Goal: Find specific page/section: Find specific page/section

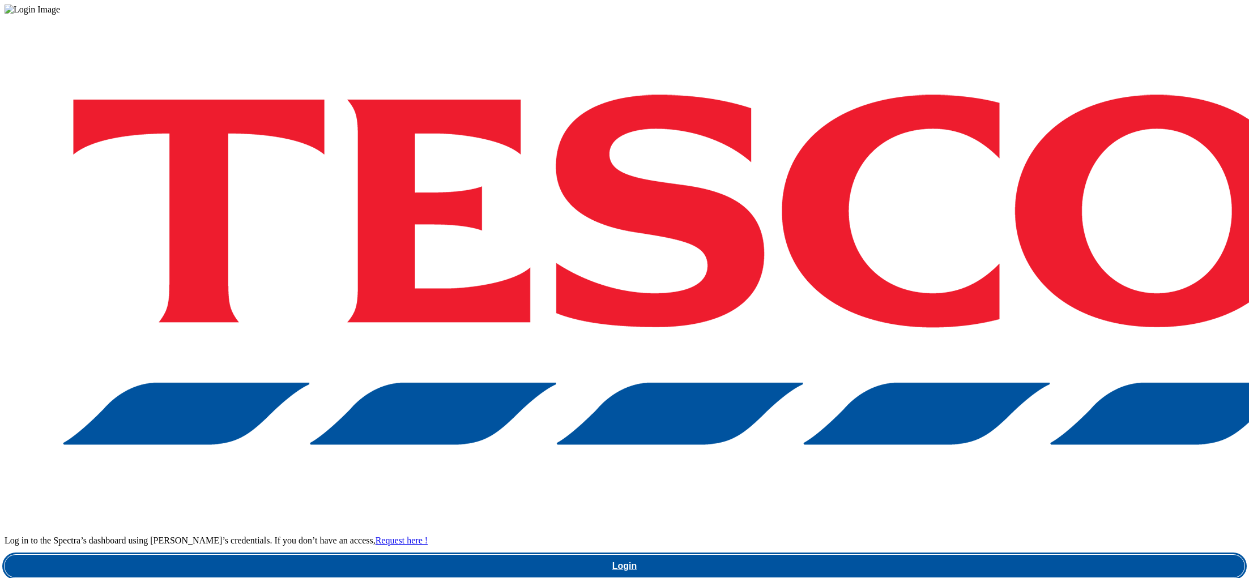
click at [943, 555] on link "Login" at bounding box center [625, 566] width 1240 height 23
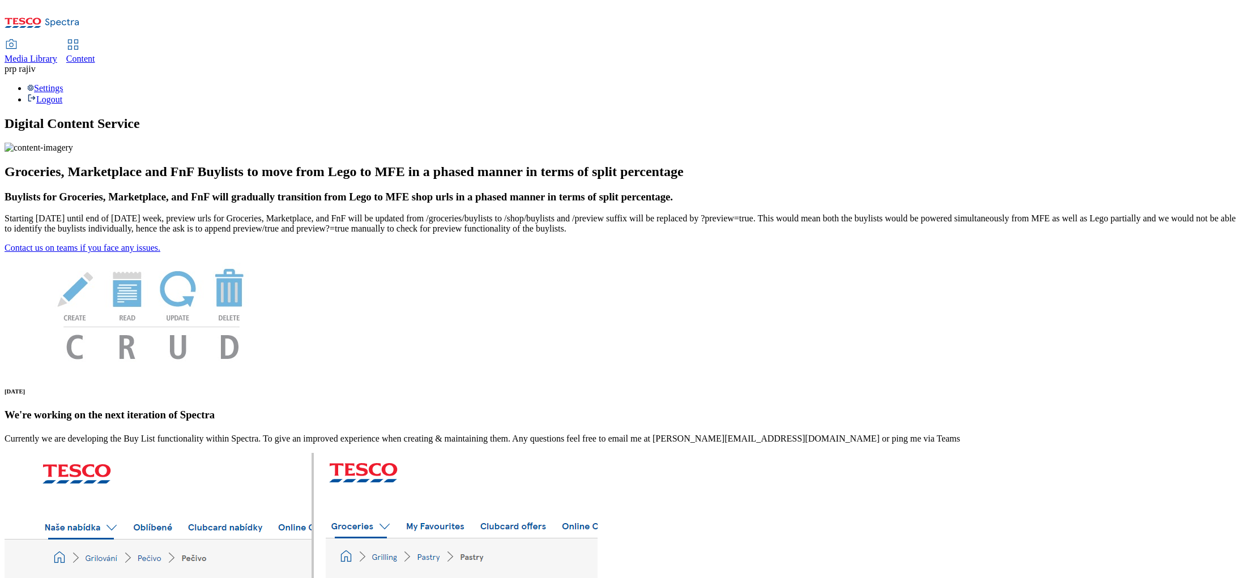
click at [95, 54] on span "Content" at bounding box center [80, 59] width 29 height 10
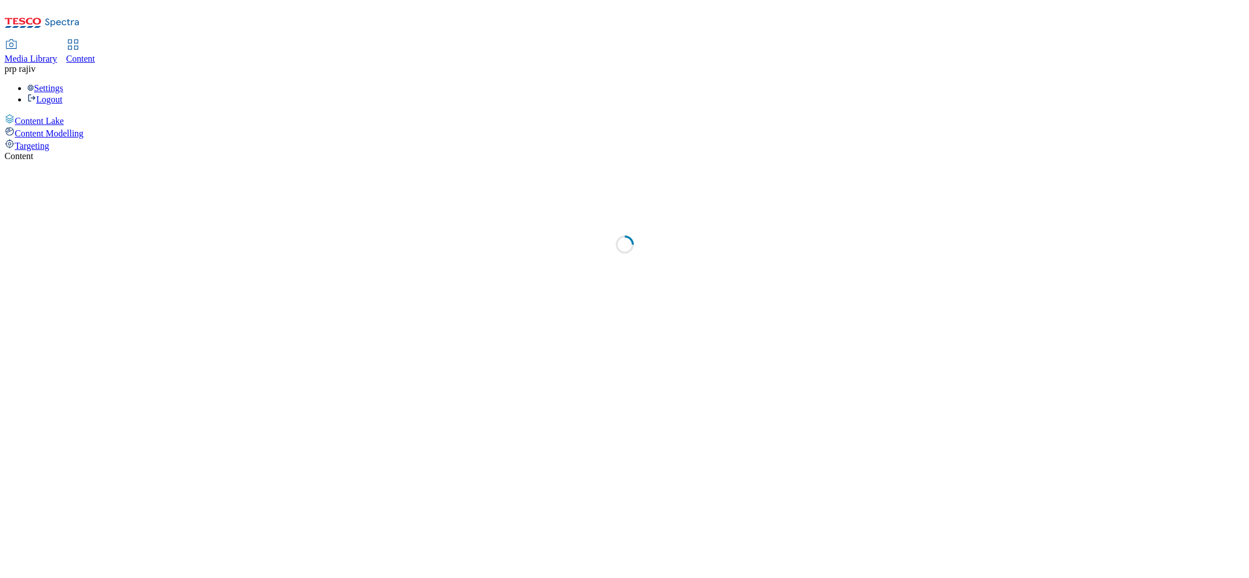
click at [57, 54] on span "Media Library" at bounding box center [31, 59] width 53 height 10
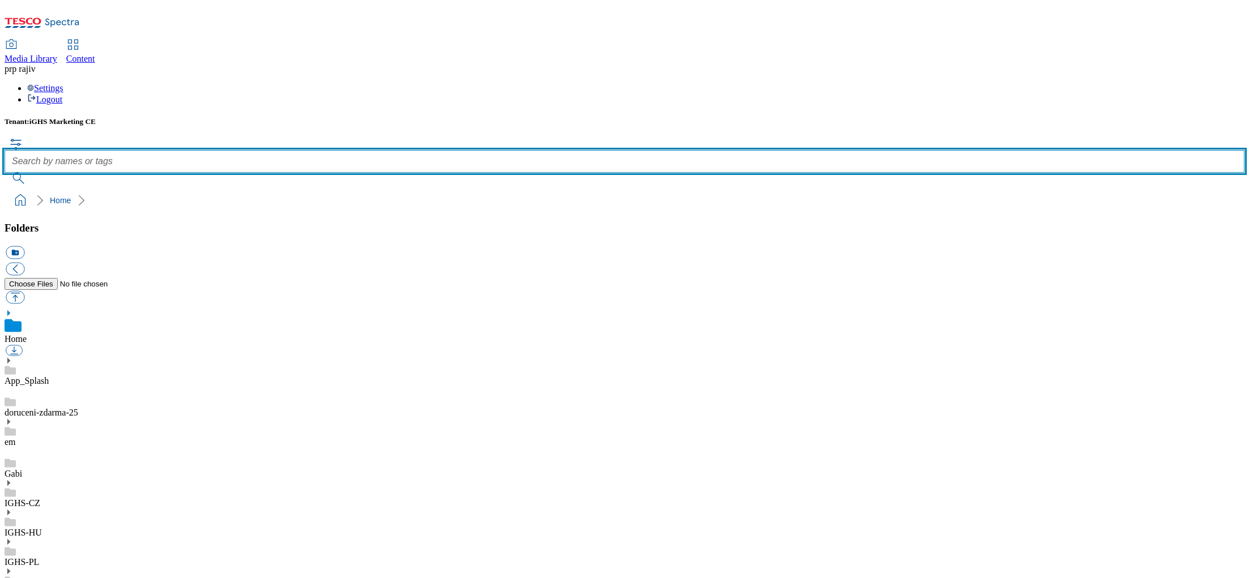
click at [525, 150] on input "text" at bounding box center [625, 161] width 1240 height 23
type input "product"
click at [5, 173] on button "submit" at bounding box center [19, 178] width 29 height 11
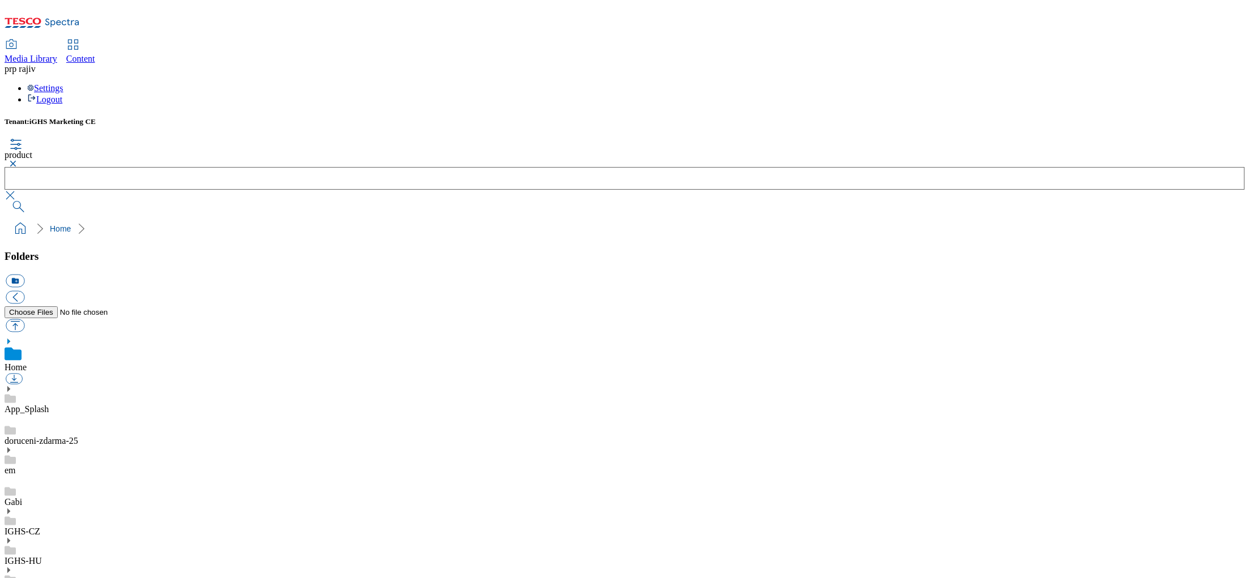
drag, startPoint x: 459, startPoint y: 78, endPoint x: 164, endPoint y: 48, distance: 296.6
click at [18, 160] on button "button" at bounding box center [12, 163] width 14 height 7
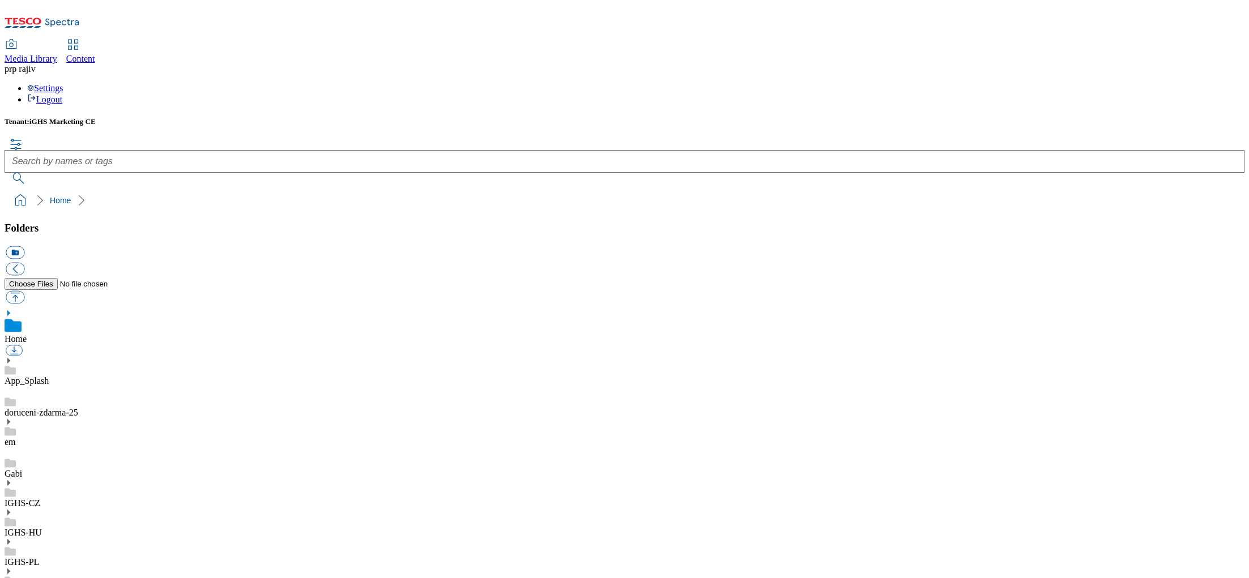
click at [77, 26] on icon at bounding box center [42, 26] width 75 height 24
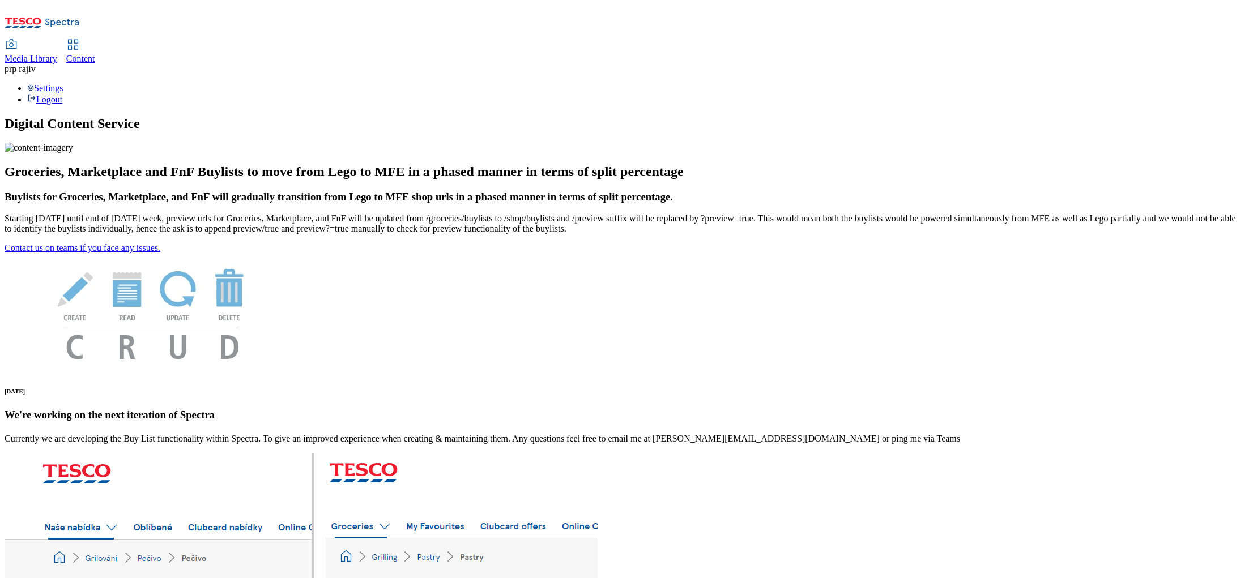
click at [442, 116] on h1 "Digital Content Service" at bounding box center [625, 123] width 1240 height 15
click at [95, 54] on span "Content" at bounding box center [80, 59] width 29 height 10
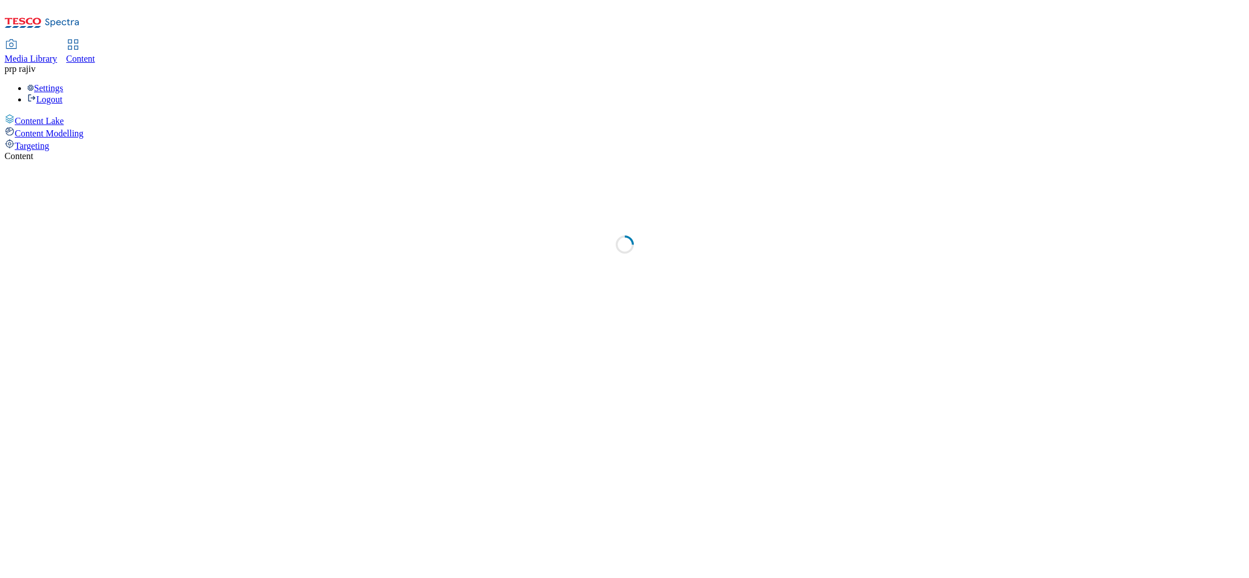
select select "ighs-sk"
